Goal: Task Accomplishment & Management: Complete application form

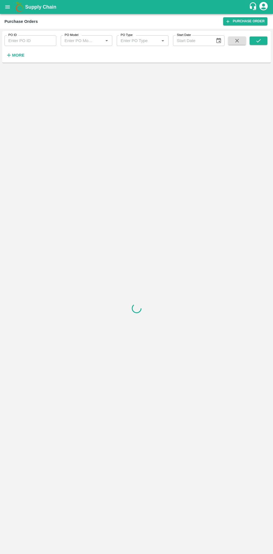
click at [18, 55] on strong "More" at bounding box center [18, 55] width 13 height 4
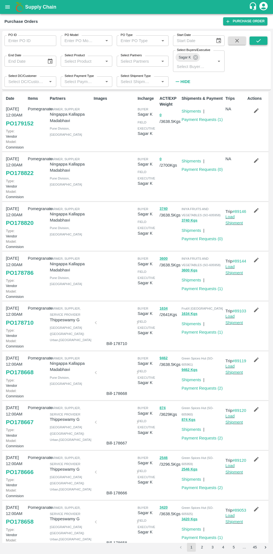
click at [258, 41] on icon "submit" at bounding box center [258, 41] width 6 height 6
click at [22, 128] on link "PO 179152" at bounding box center [20, 123] width 28 height 10
click at [252, 114] on button "button" at bounding box center [256, 110] width 18 height 9
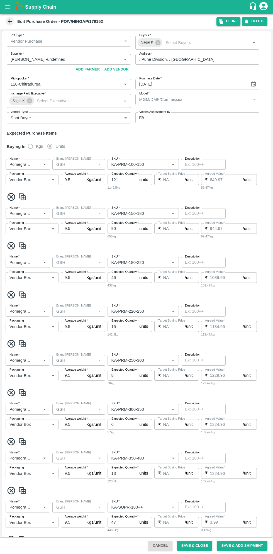
click at [228, 23] on button "Clone" at bounding box center [228, 21] width 24 height 8
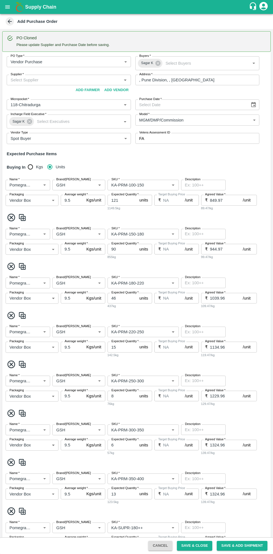
click at [200, 104] on input "Purchase Date   *" at bounding box center [190, 104] width 111 height 11
type input "DD/MM/YYYY"
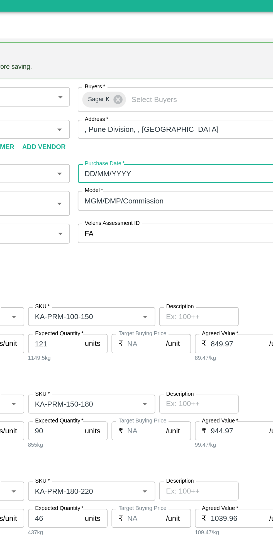
click at [254, 106] on icon "Choose date" at bounding box center [253, 104] width 5 height 5
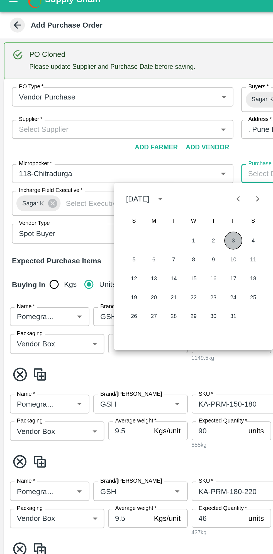
click at [131, 142] on button "3" at bounding box center [131, 142] width 10 height 10
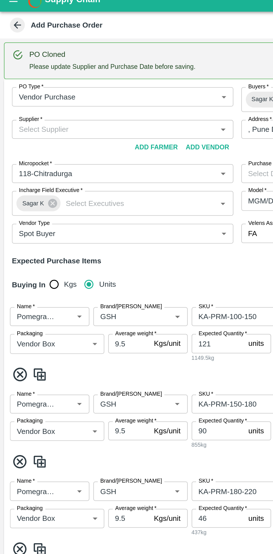
type input "[DATE]"
click at [75, 79] on input "Supplier   *" at bounding box center [64, 79] width 112 height 7
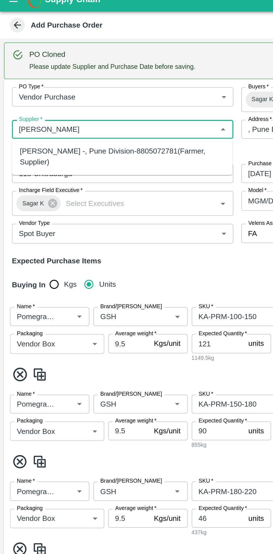
click at [103, 97] on div "[PERSON_NAME] -, Pune Division-8805072781(Farmer, Supplier)" at bounding box center [68, 95] width 115 height 13
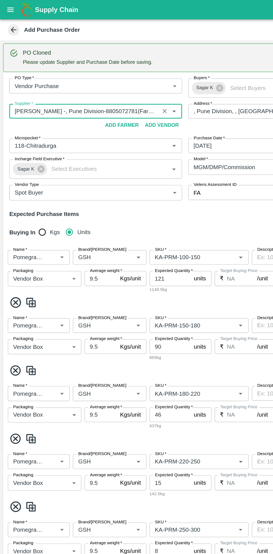
scroll to position [2, 0]
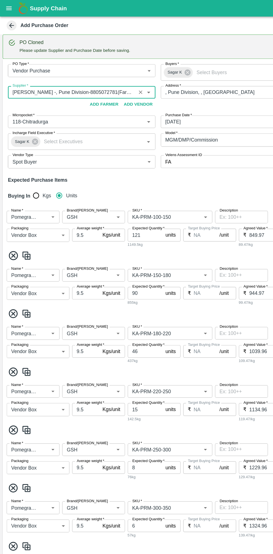
type input "[PERSON_NAME] -, Pune Division-8805072781(Farmer, Supplier)"
click at [77, 184] on input "Brand/[PERSON_NAME]" at bounding box center [70, 182] width 33 height 7
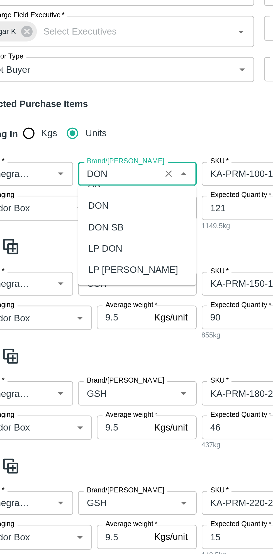
scroll to position [0, 0]
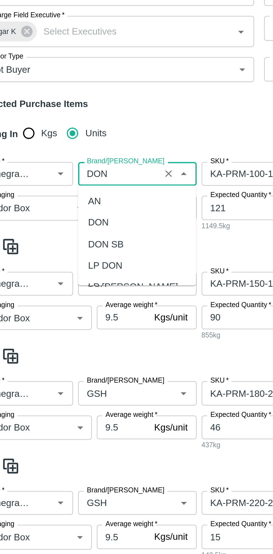
click at [64, 205] on div "DON" at bounding box center [61, 204] width 9 height 6
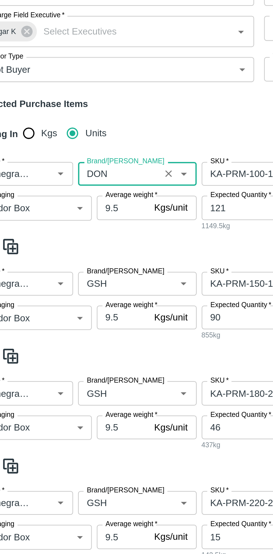
type input "DON"
click at [79, 232] on input "Brand/[PERSON_NAME]" at bounding box center [70, 231] width 33 height 7
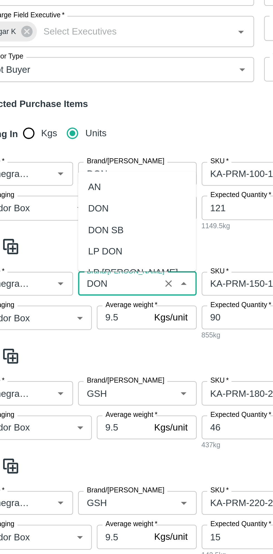
click at [66, 200] on div "DON" at bounding box center [78, 197] width 53 height 9
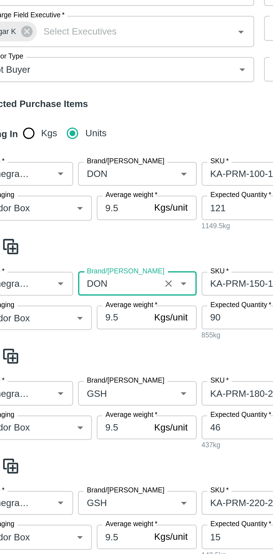
scroll to position [67, 0]
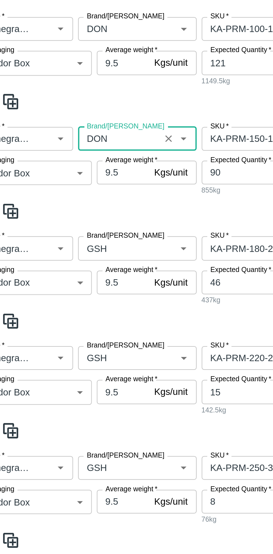
type input "DON"
click at [74, 214] on input "Brand/[PERSON_NAME]" at bounding box center [70, 215] width 33 height 7
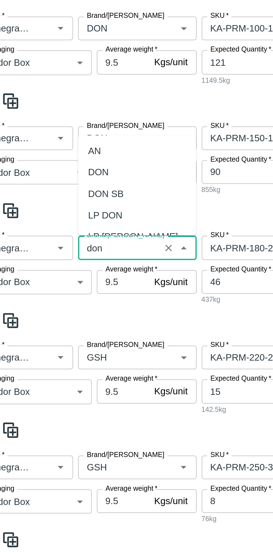
scroll to position [23, 0]
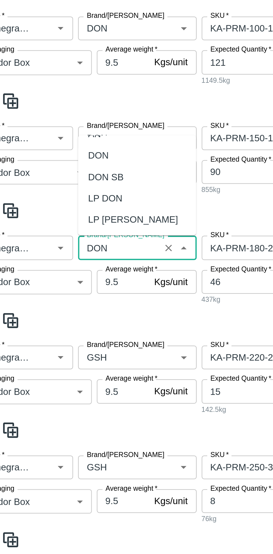
click at [64, 177] on div "DON" at bounding box center [61, 174] width 9 height 6
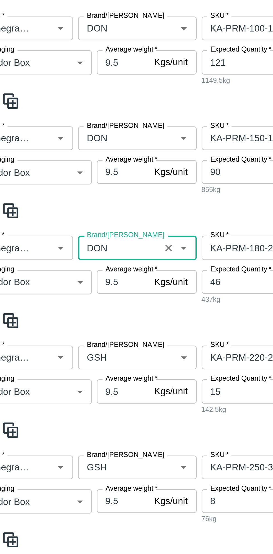
type input "DON"
click at [76, 261] on input "Brand/[PERSON_NAME]" at bounding box center [70, 264] width 33 height 7
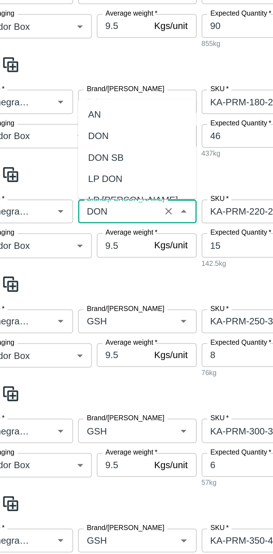
click at [67, 166] on div "DON" at bounding box center [78, 165] width 53 height 9
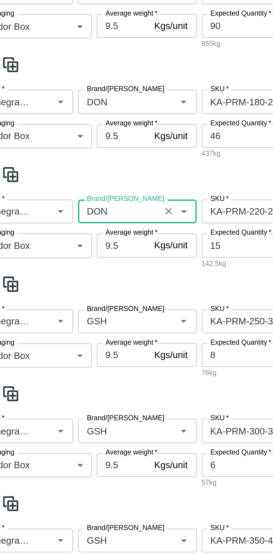
click at [78, 243] on div "Brand/[PERSON_NAME]" at bounding box center [78, 248] width 53 height 11
type input "DON"
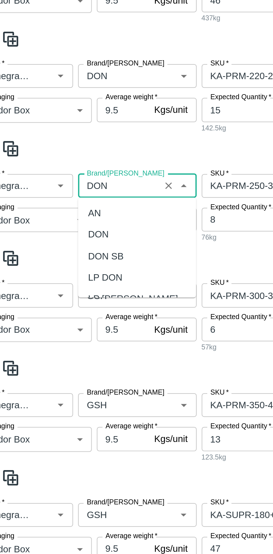
click at [64, 210] on div "DON" at bounding box center [61, 210] width 9 height 6
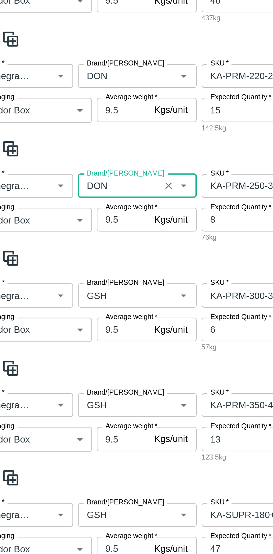
type input "DON"
click at [79, 233] on input "Brand/[PERSON_NAME]" at bounding box center [70, 236] width 33 height 7
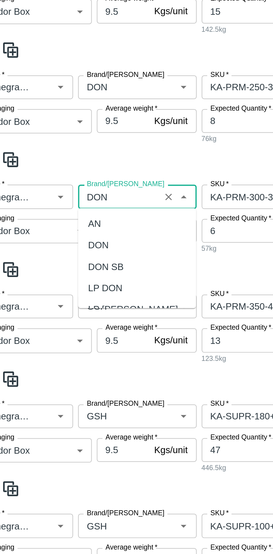
click at [64, 214] on div "DON" at bounding box center [61, 214] width 9 height 6
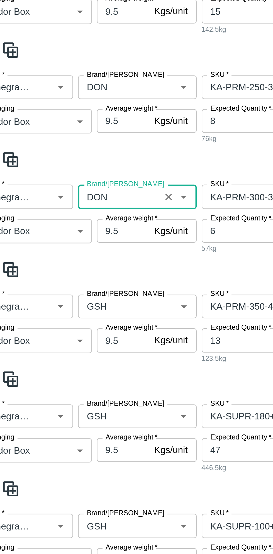
type input "DON"
click at [77, 238] on input "Brand/[PERSON_NAME]" at bounding box center [70, 241] width 33 height 7
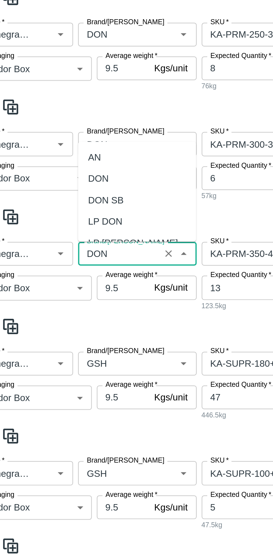
click at [65, 184] on div "DON" at bounding box center [61, 185] width 9 height 6
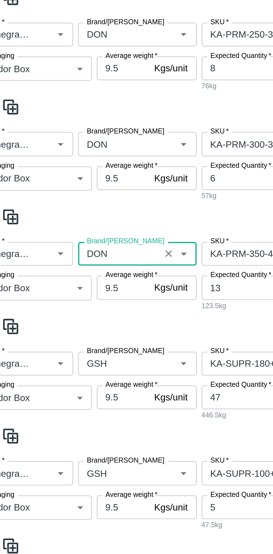
type input "DON"
click at [74, 264] on input "Brand/[PERSON_NAME]" at bounding box center [70, 267] width 33 height 7
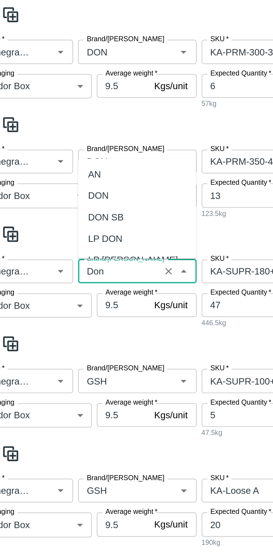
scroll to position [23, 0]
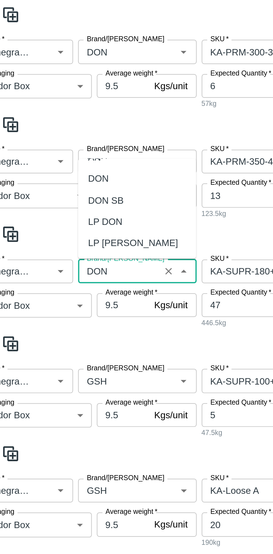
click at [65, 188] on div "DON" at bounding box center [61, 185] width 9 height 6
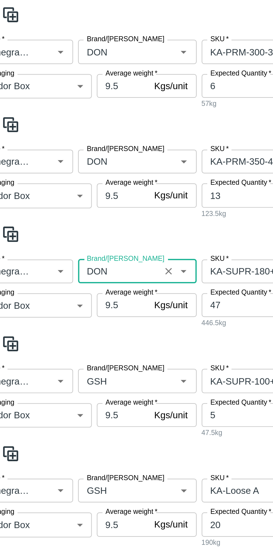
scroll to position [338, 0]
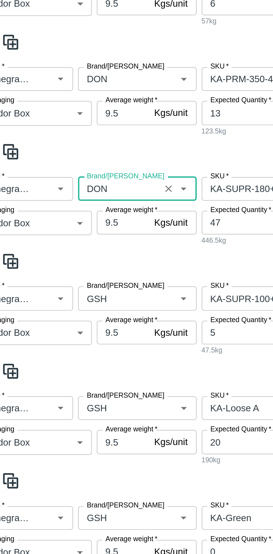
type input "DON"
click at [77, 234] on input "Brand/[PERSON_NAME]" at bounding box center [70, 237] width 33 height 7
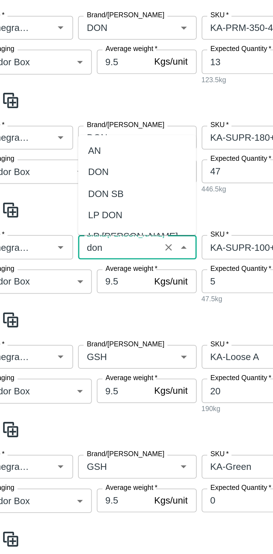
scroll to position [0, 0]
click at [67, 182] on div "DON" at bounding box center [78, 181] width 53 height 9
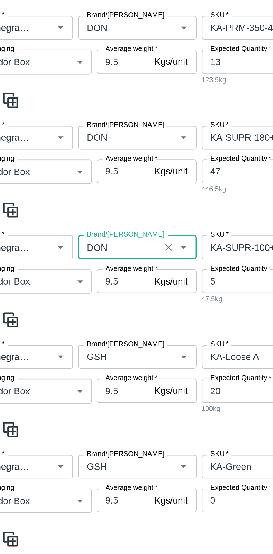
type input "DON"
click at [79, 264] on input "Brand/[PERSON_NAME]" at bounding box center [70, 264] width 33 height 7
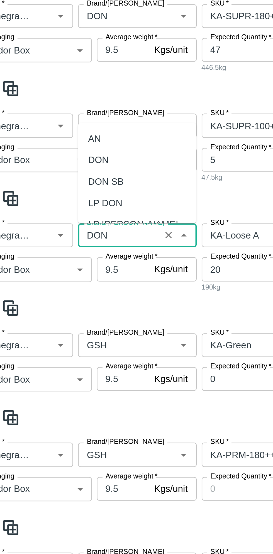
click at [65, 231] on div "DON" at bounding box center [61, 231] width 9 height 6
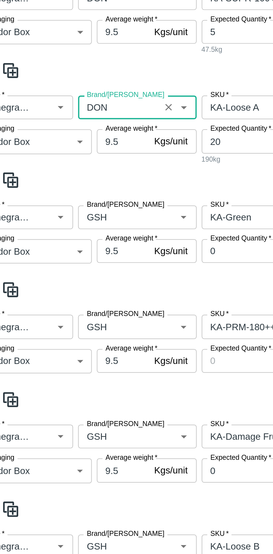
type input "DON"
click at [79, 314] on input "Brand/[PERSON_NAME]" at bounding box center [70, 313] width 33 height 7
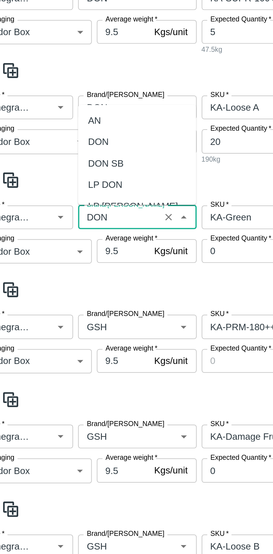
click at [63, 282] on div "DON" at bounding box center [61, 280] width 9 height 6
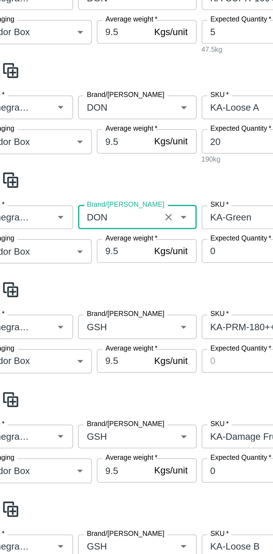
type input "DON"
click at [77, 360] on input "Brand/[PERSON_NAME]" at bounding box center [70, 361] width 33 height 7
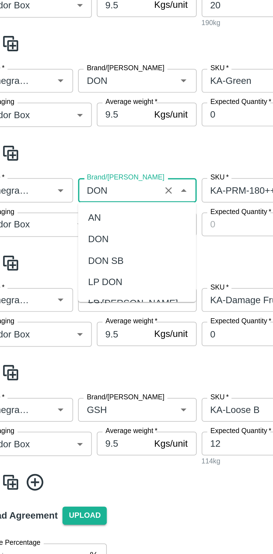
click at [63, 382] on div "DON" at bounding box center [61, 384] width 9 height 6
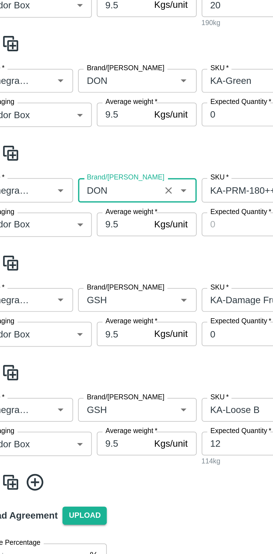
type input "DON"
click at [81, 411] on input "Brand/[PERSON_NAME]" at bounding box center [70, 410] width 33 height 7
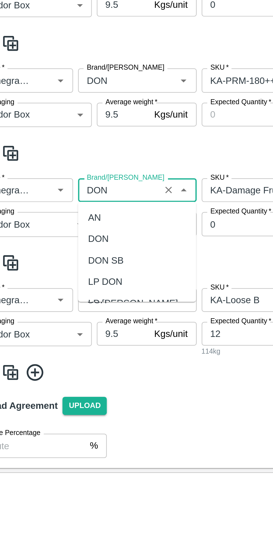
click at [68, 433] on div "DON" at bounding box center [78, 432] width 53 height 9
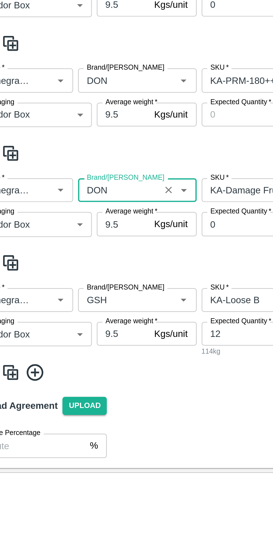
type input "DON"
click at [75, 460] on input "Brand/[PERSON_NAME]" at bounding box center [70, 459] width 33 height 7
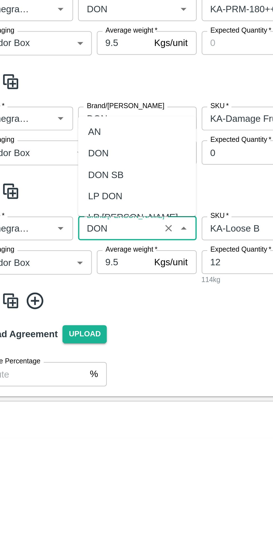
click at [66, 429] on div "DON" at bounding box center [78, 426] width 53 height 9
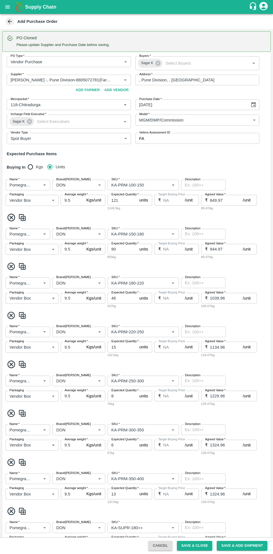
scroll to position [361, 0]
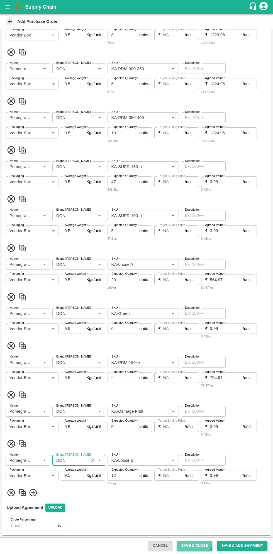
type input "DON"
click at [196, 514] on button "Save & Close" at bounding box center [195, 546] width 36 height 10
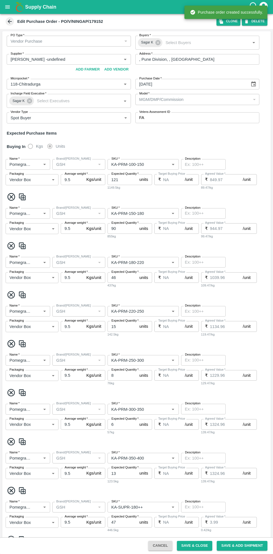
type input "[PERSON_NAME] -undefined"
type input "118-Chitradurga"
type input "Pomegranate"
type input "GSH"
type input "KA-PRM-100-150"
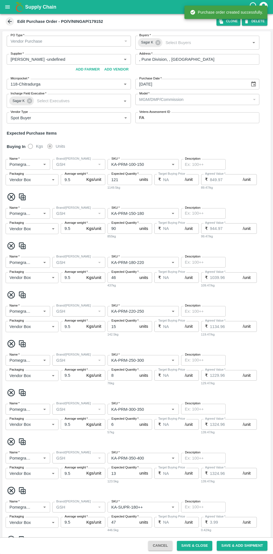
type input "NA"
type input "Pomegranate"
type input "GSH"
type input "KA-PRM-150-180"
type input "NA"
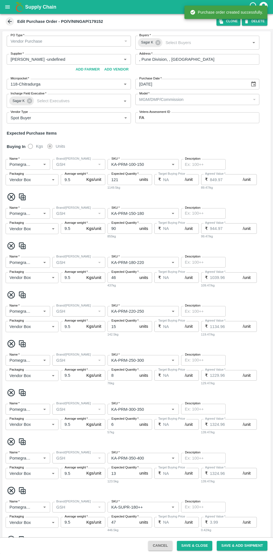
type input "Pomegranate"
type input "GSH"
type input "KA-PRM-180-220"
type input "NA"
type input "Pomegranate"
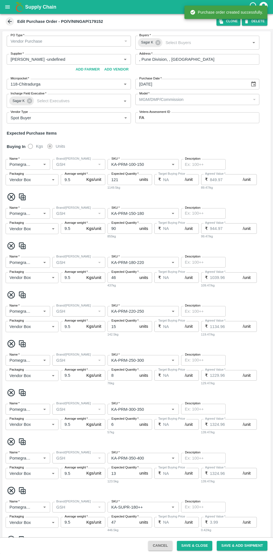
type input "GSH"
type input "KA-PRM-220-250"
type input "NA"
type input "Pomegranate"
type input "GSH"
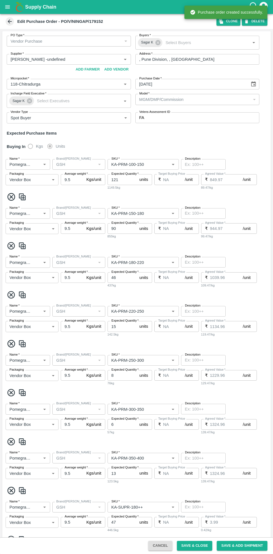
type input "KA-PRM-250-300"
type input "NA"
type input "Pomegranate"
type input "GSH"
type input "KA-PRM-300-350"
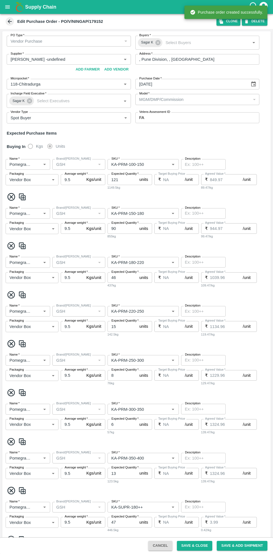
type input "NA"
type input "Pomegranate"
type input "GSH"
type input "KA-PRM-350-400"
type input "NA"
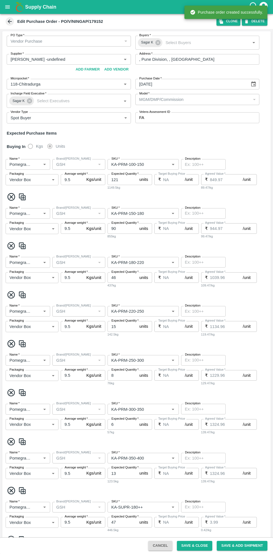
type input "Pomegranate"
type input "GSH"
type input "KA-SUPR-180++"
type input "NA"
type input "Pomegranate"
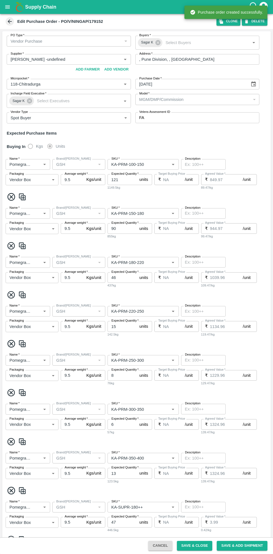
type input "GSH"
type input "KA-SUPR-100++"
type input "NA"
type input "Pomegranate"
type input "GSH"
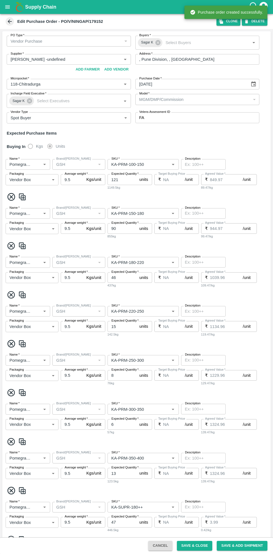
type input "KA-Loose A"
type input "NA"
type input "Pomegranate"
type input "GSH"
type input "KA-Green"
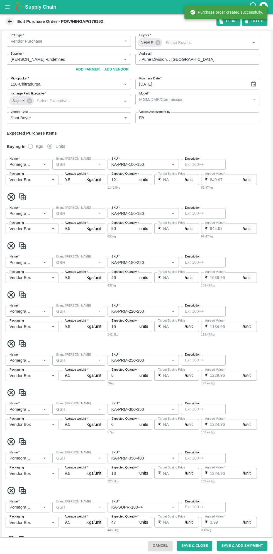
type input "NA"
type input "Pomegranate"
type input "GSH"
type input "KA-PRM-180++"
type input "NA"
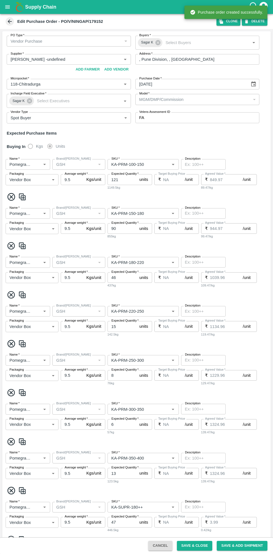
type input "Pomegranate"
type input "GSH"
type input "KA-Damage Fruit"
type input "NA"
type input "Pomegranate"
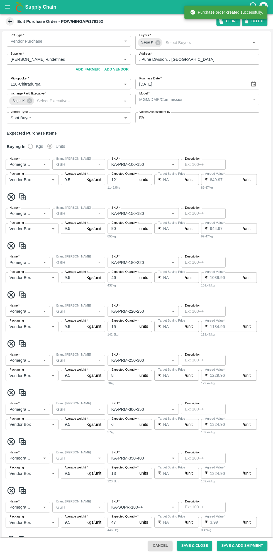
type input "GSH"
type input "KA-Loose B"
type input "NA"
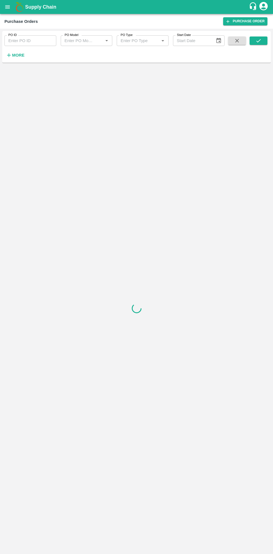
click at [22, 58] on h6 "More" at bounding box center [18, 55] width 13 height 7
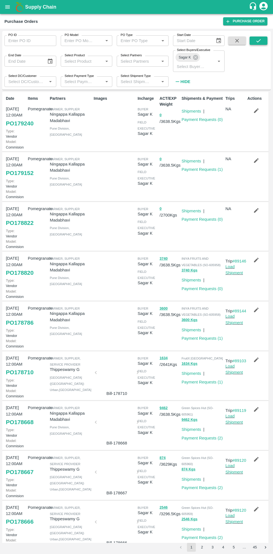
click at [259, 42] on icon "submit" at bounding box center [258, 41] width 6 height 6
click at [17, 128] on link "PO 179240" at bounding box center [20, 123] width 28 height 10
click at [209, 119] on link "Payment Requests ( 0 )" at bounding box center [202, 119] width 41 height 4
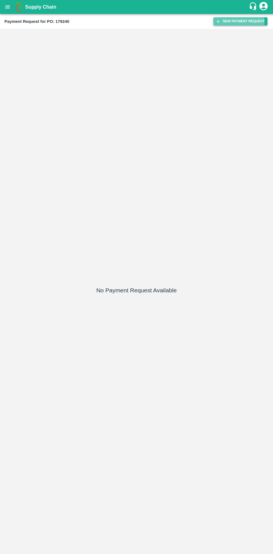
click at [240, 21] on button "New Payment Request" at bounding box center [240, 21] width 54 height 8
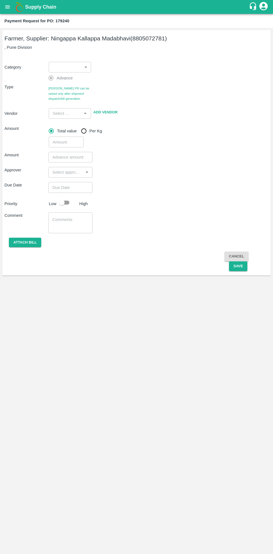
click at [74, 64] on body "Supply Chain Payment Request for PO: 179240 Farmer, Supplier: [PERSON_NAME] (88…" at bounding box center [136, 277] width 273 height 554
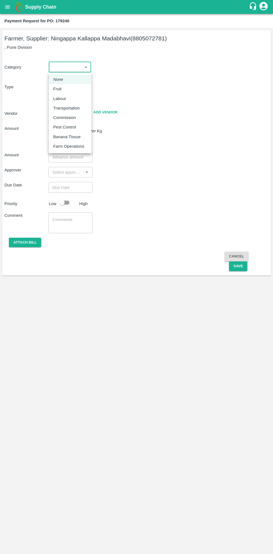
click at [58, 82] on em "None" at bounding box center [58, 79] width 10 height 6
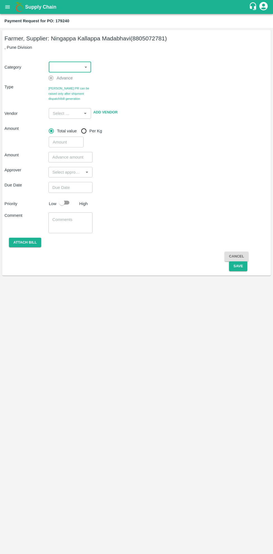
click at [70, 69] on body "Supply Chain Payment Request for PO: 179240 Farmer, Supplier: Ningappa Kallappa…" at bounding box center [136, 277] width 273 height 554
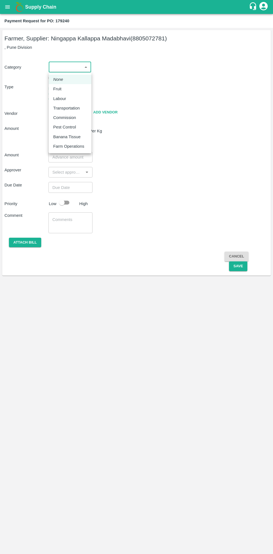
click at [57, 91] on p "Fruit" at bounding box center [57, 89] width 8 height 6
type input "1"
type input "Ningappa Kallappa Madabhavi - 8805072781(Farmer, Supplier)"
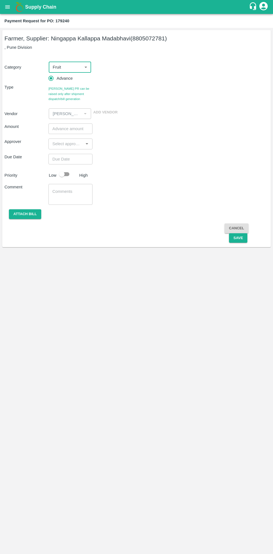
click at [62, 128] on input "number" at bounding box center [70, 128] width 44 height 11
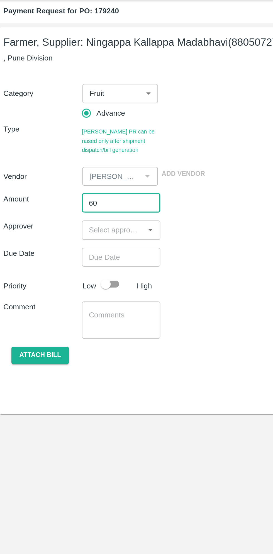
type input "6"
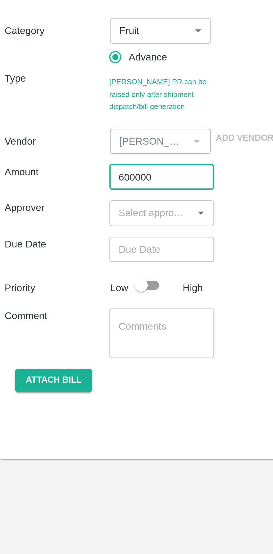
type input "600000"
click at [60, 144] on input "input" at bounding box center [65, 143] width 31 height 7
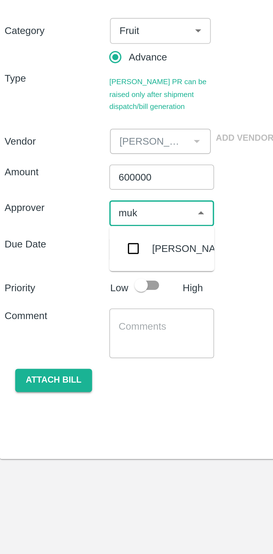
type input "muku"
click at [62, 159] on input "checkbox" at bounding box center [58, 158] width 11 height 11
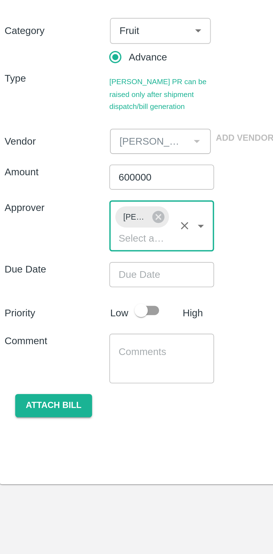
click at [74, 168] on input "Choose date" at bounding box center [68, 169] width 40 height 11
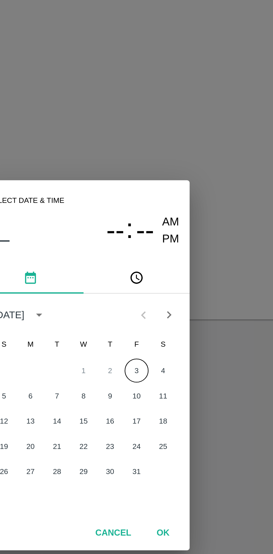
click at [160, 281] on button "3" at bounding box center [159, 279] width 10 height 10
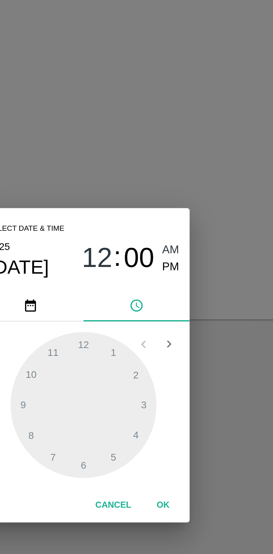
click at [172, 235] on span "PM" at bounding box center [173, 236] width 7 height 8
click at [150, 273] on div at bounding box center [136, 293] width 61 height 61
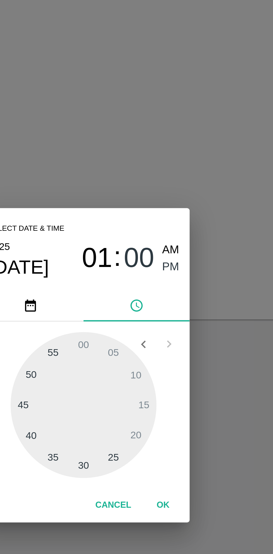
click at [126, 316] on div at bounding box center [136, 293] width 61 height 61
click at [124, 315] on div at bounding box center [136, 293] width 61 height 61
type input "03/10/2025 01:35 PM"
click at [170, 337] on button "OK" at bounding box center [170, 336] width 18 height 10
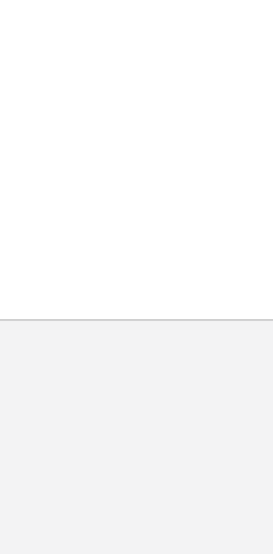
scroll to position [0, 4]
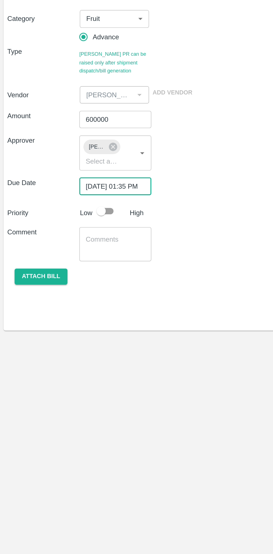
click at [67, 185] on input "checkbox" at bounding box center [62, 184] width 32 height 11
checkbox input "true"
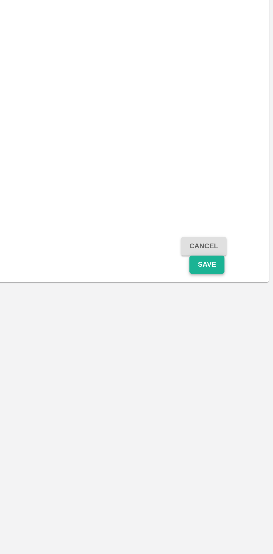
click at [239, 251] on button "Save" at bounding box center [238, 249] width 18 height 10
